Goal: Manage account settings

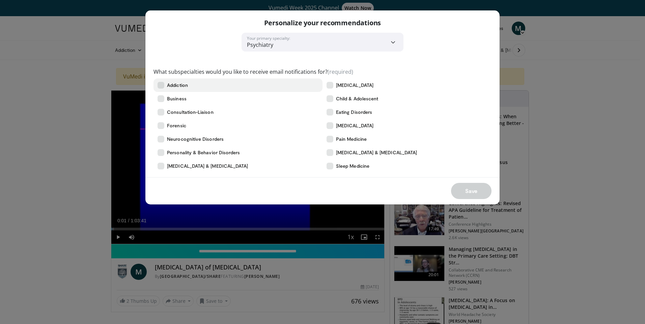
click at [163, 84] on icon at bounding box center [160, 85] width 7 height 7
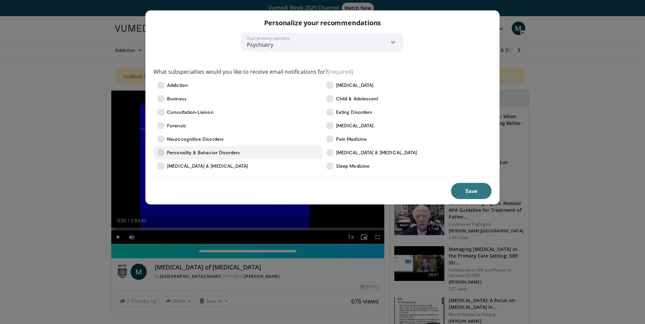
click at [163, 152] on icon at bounding box center [160, 152] width 7 height 7
click at [161, 140] on icon at bounding box center [160, 139] width 7 height 7
click at [160, 164] on icon at bounding box center [160, 166] width 7 height 7
click at [332, 167] on icon at bounding box center [329, 166] width 7 height 7
click at [473, 189] on button "Save" at bounding box center [471, 191] width 40 height 16
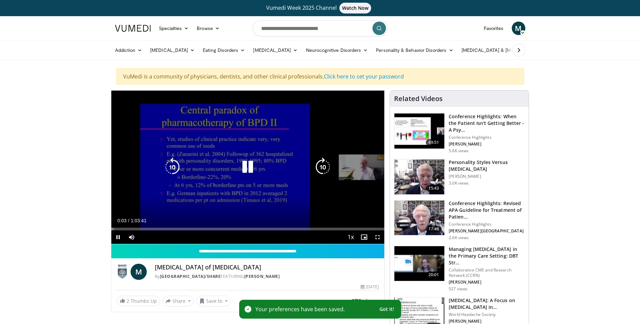
click at [246, 165] on icon "Video Player" at bounding box center [247, 167] width 19 height 19
